Goal: Navigation & Orientation: Find specific page/section

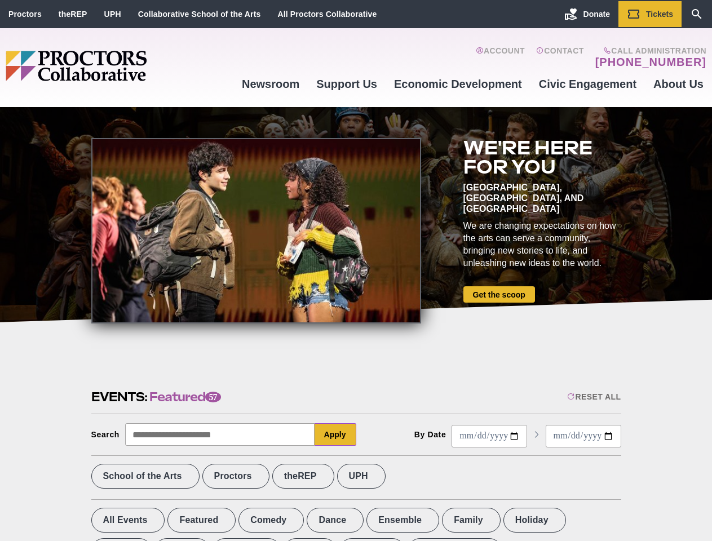
click at [356, 270] on div at bounding box center [256, 230] width 330 height 185
click at [593, 397] on div "Reset All" at bounding box center [594, 396] width 54 height 9
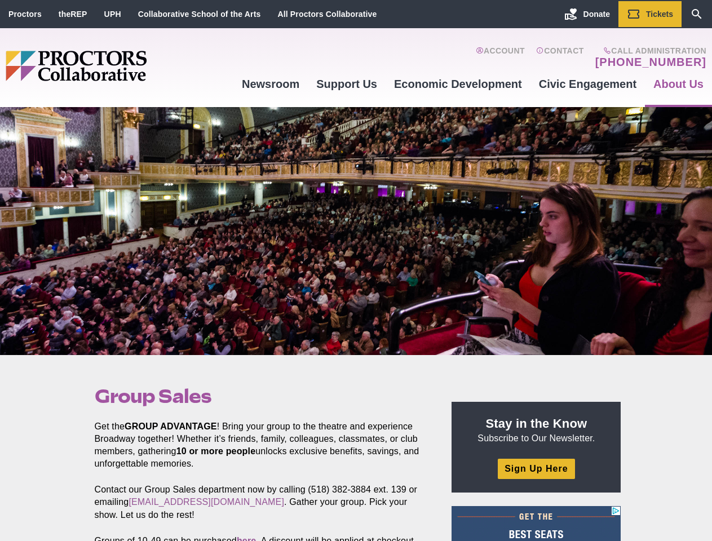
click at [356, 270] on div at bounding box center [356, 231] width 712 height 248
